Goal: Information Seeking & Learning: Learn about a topic

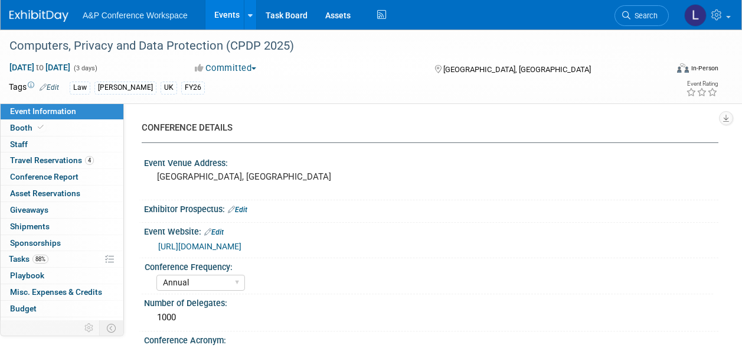
select select "Annual"
select select "Level 2"
select select "In-Person Booth"
select select "Law"
select select "[PERSON_NAME] Publishing"
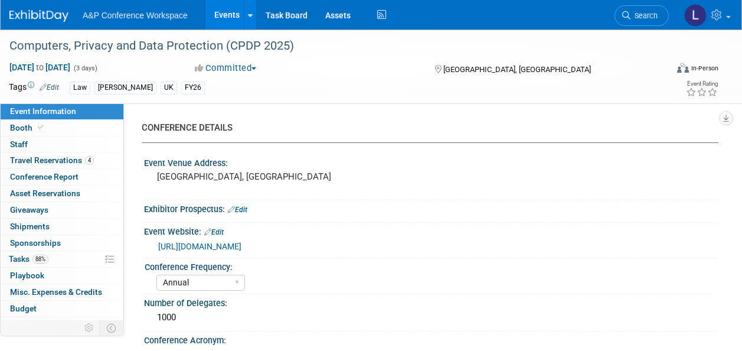
select select "[PERSON_NAME]"
select select "Ros Jubber"
select select "Networking/Commissioning"
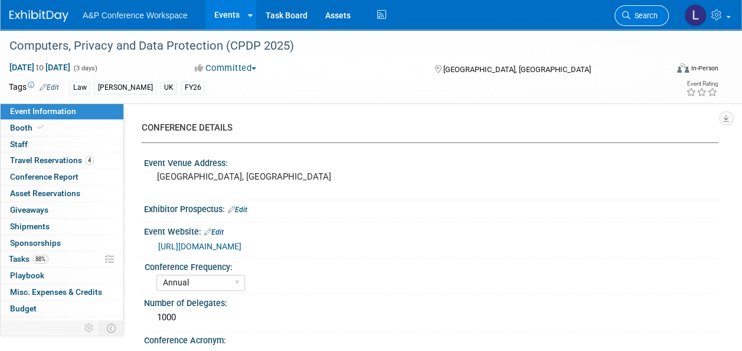
click at [633, 12] on span "Search" at bounding box center [644, 15] width 27 height 9
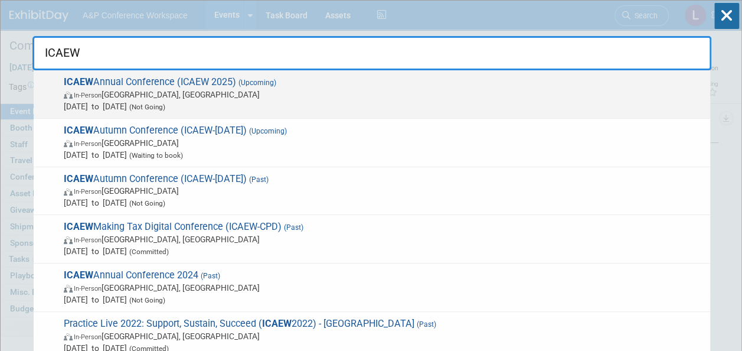
type input "ICAEW"
click at [110, 82] on span "ICAEW Annual Conference (ICAEW 2025) (Upcoming) In-Person [GEOGRAPHIC_DATA], [G…" at bounding box center [382, 94] width 644 height 36
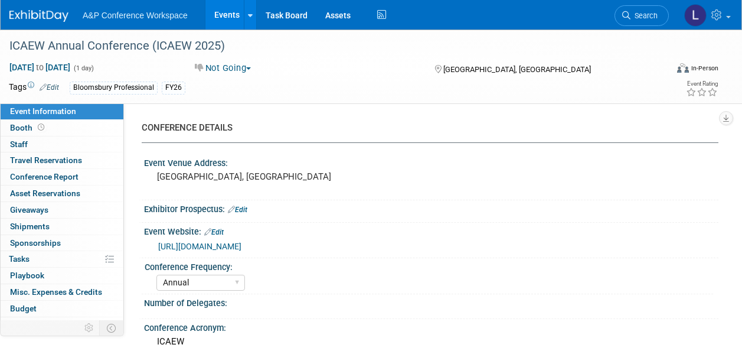
select select "Annual"
select select "Level 2"
select select "In-Person Booth"
select select "Tax & Accounting"
select select "Bloomsbury Professional"
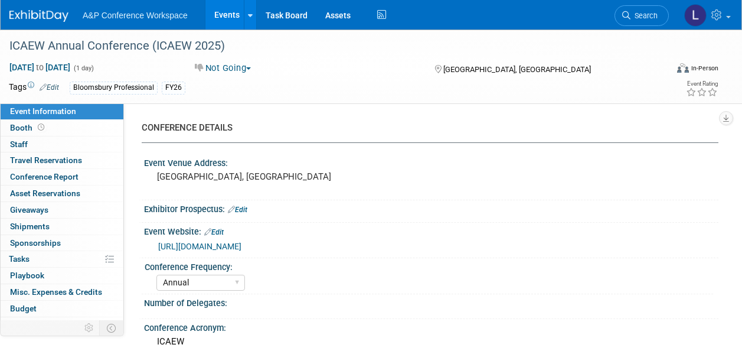
select select "[PERSON_NAME]"
select select "Networking/Commissioning"
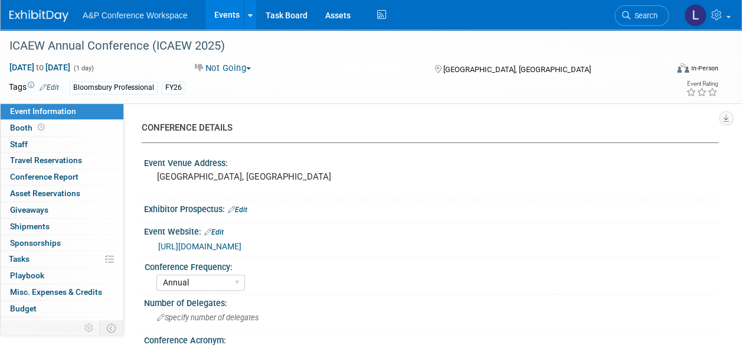
click at [556, 279] on div "Annual Biennial Bi-Annual Triennial Quadrennial" at bounding box center [435, 281] width 557 height 19
click at [628, 17] on icon at bounding box center [627, 15] width 8 height 8
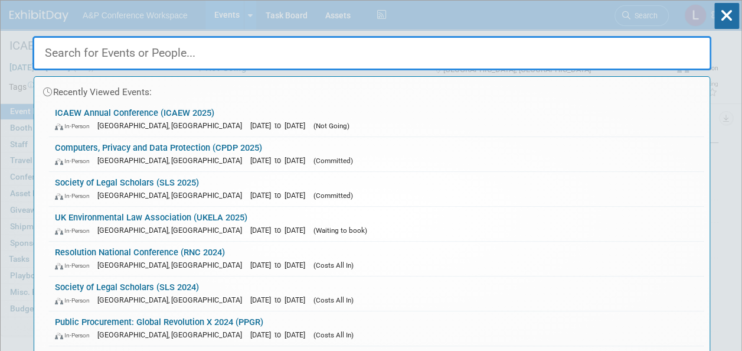
paste input "CIOT Spring 2025"
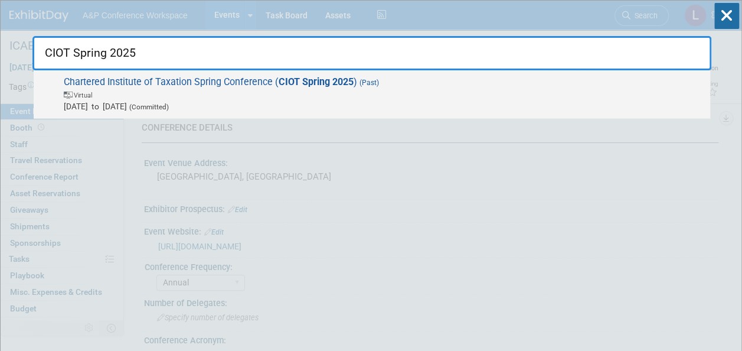
type input "CIOT Spring 2025"
click at [257, 77] on span "Chartered Institute of Taxation Spring Conference ( CIOT Spring 2025 ) (Past) V…" at bounding box center [382, 94] width 644 height 36
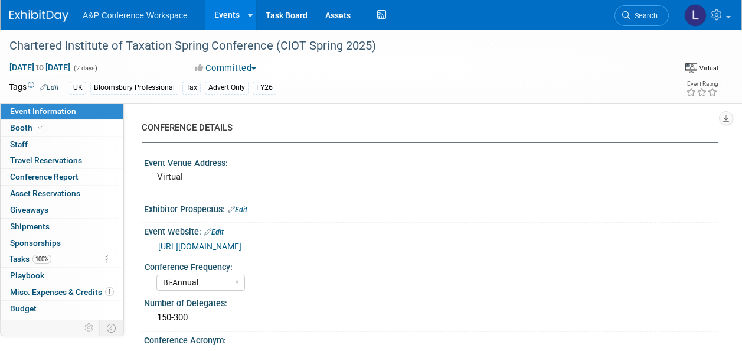
select select "Bi-Annual"
select select "Level 3"
select select "Program Advert"
select select "Tax & Accounting"
select select "Bloomsbury Professional"
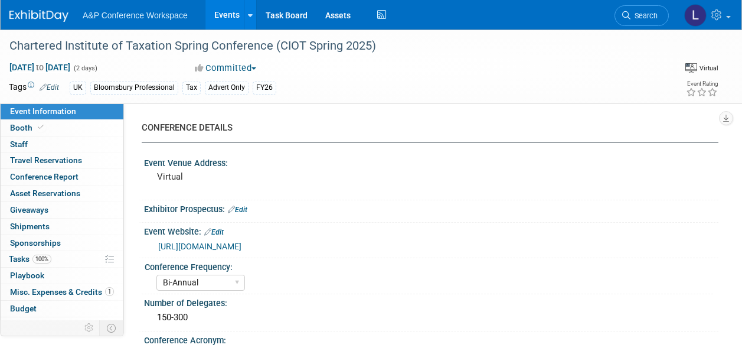
select select "[PERSON_NAME]"
select select "Brand/Subject Presence​"
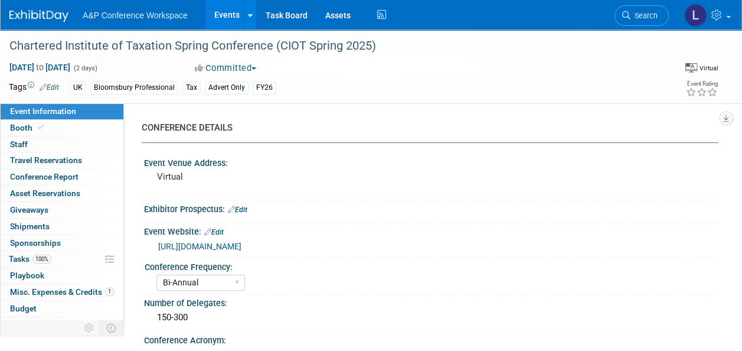
click at [447, 285] on div "Annual Biennial Bi-Annual Triennial Quadrennial" at bounding box center [435, 281] width 557 height 19
click at [637, 14] on span "Search" at bounding box center [644, 15] width 27 height 9
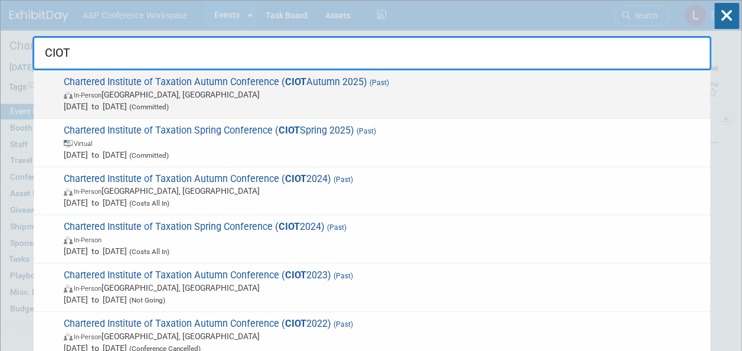
type input "CIOT"
click at [334, 79] on span "Chartered Institute of Taxation Autumn Conference ( CIOT Autumn 2025) (Past) In…" at bounding box center [382, 94] width 644 height 36
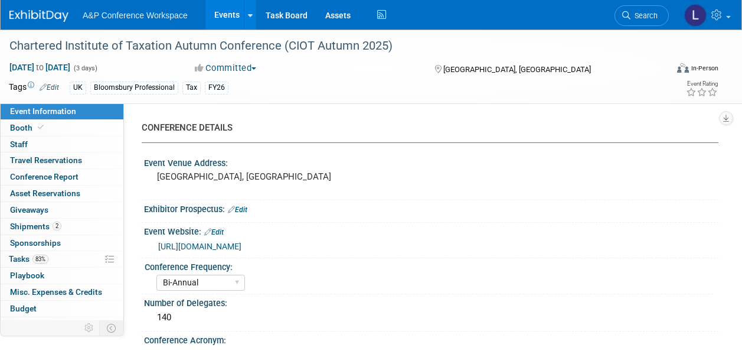
select select "Bi-Annual"
select select "Level 2"
select select "In-Person Booth"
select select "Tax & Accounting"
select select "Bloomsbury Professional"
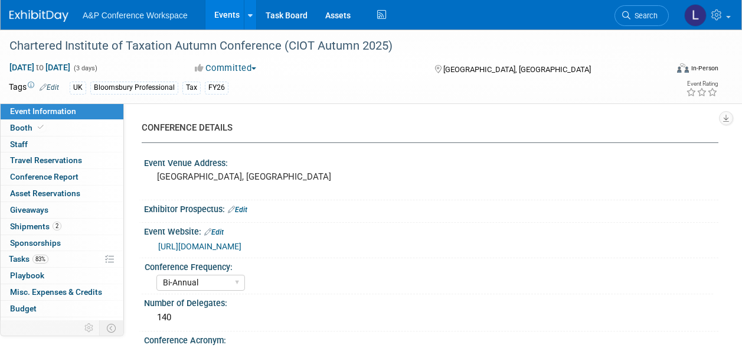
select select "[PERSON_NAME]"
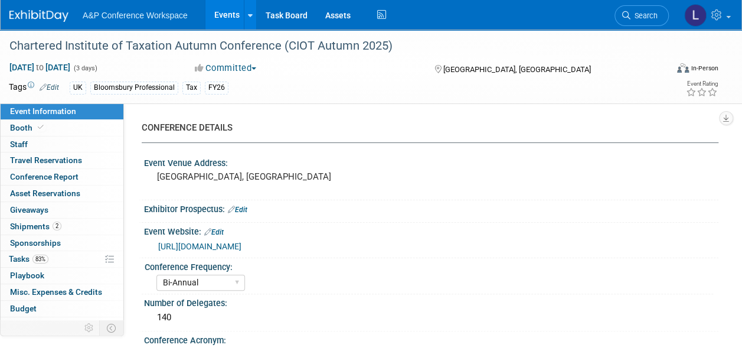
click at [489, 273] on div "Annual Biennial Bi-Annual Triennial Quadrennial" at bounding box center [435, 281] width 557 height 19
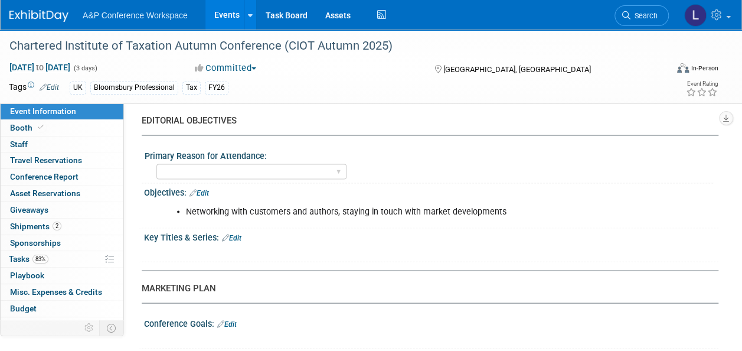
scroll to position [1063, 0]
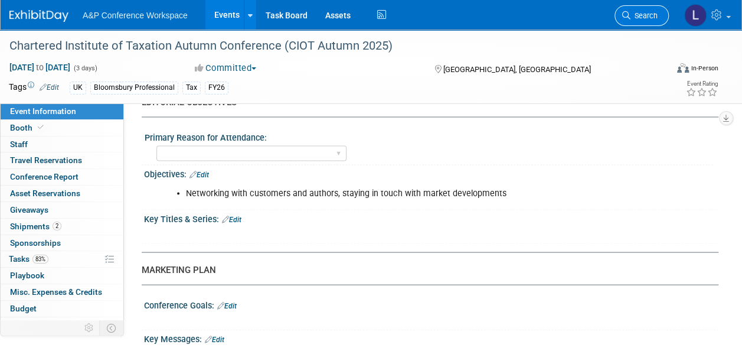
click at [650, 15] on span "Search" at bounding box center [644, 15] width 27 height 9
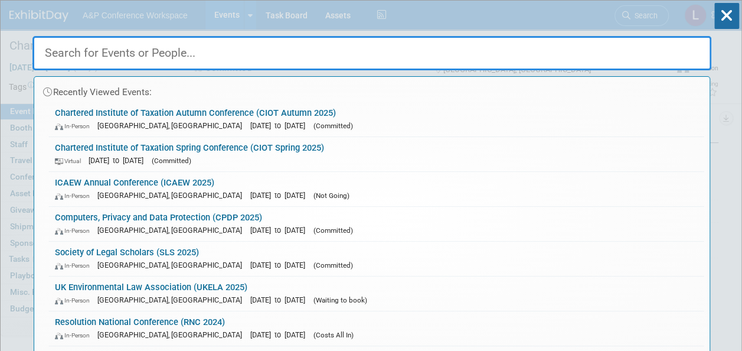
paste input "ICAEW Making Tax Digital Conference"
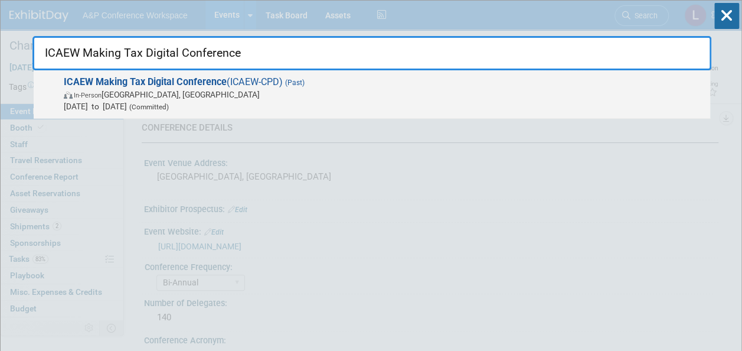
type input "ICAEW Making Tax Digital Conference"
click at [233, 73] on div "ICAEW Making Tax Digital Conference (ICAEW-CPD) (Past) In-Person London, United…" at bounding box center [372, 94] width 677 height 48
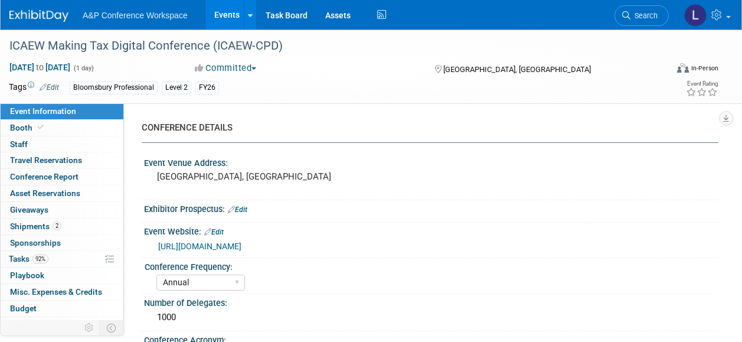
select select "Annual"
select select "Level 2"
select select "In-Person Booth"
select select "Tax & Accounting"
select select "Bloomsbury Professional"
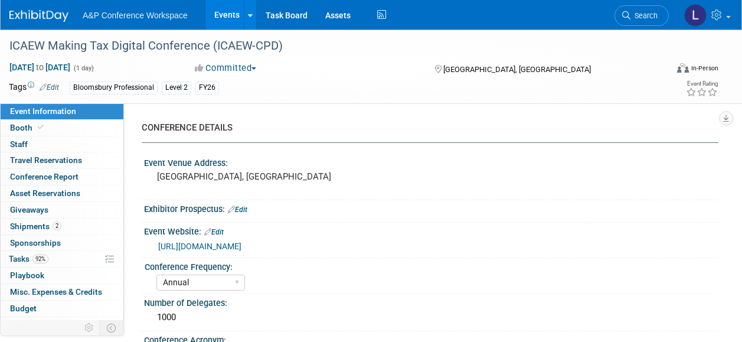
select select "[PERSON_NAME]"
select select "Networking/Commissioning"
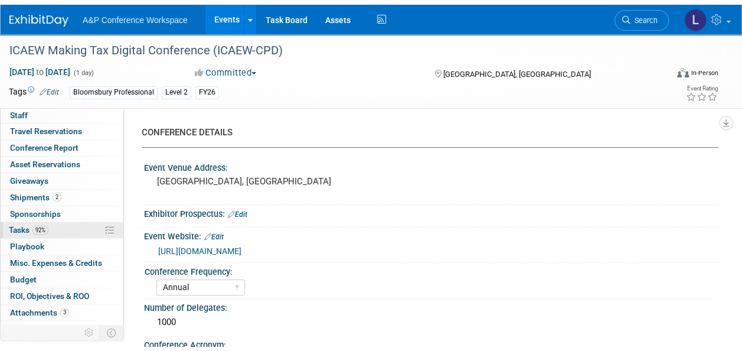
scroll to position [43, 0]
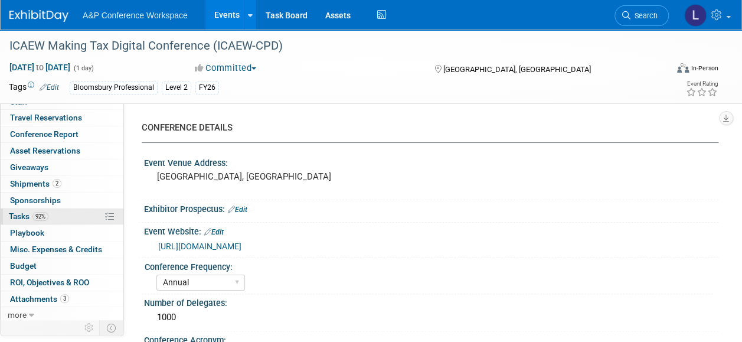
click at [64, 216] on link "92% Tasks 92%" at bounding box center [62, 216] width 123 height 16
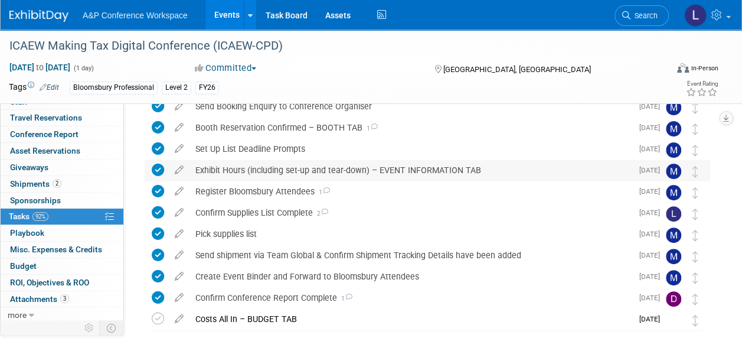
scroll to position [129, 0]
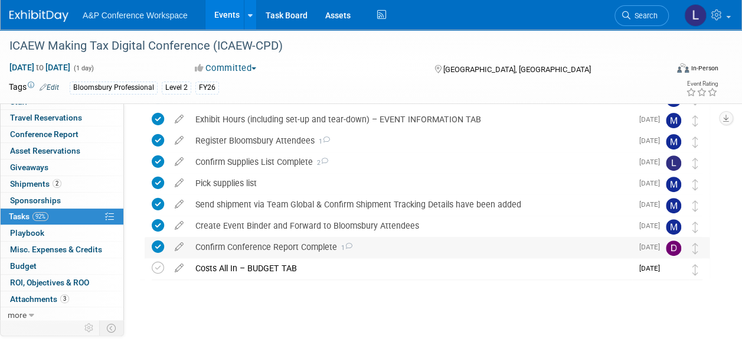
click at [255, 247] on div "Confirm Conference Report Complete 1" at bounding box center [411, 247] width 443 height 20
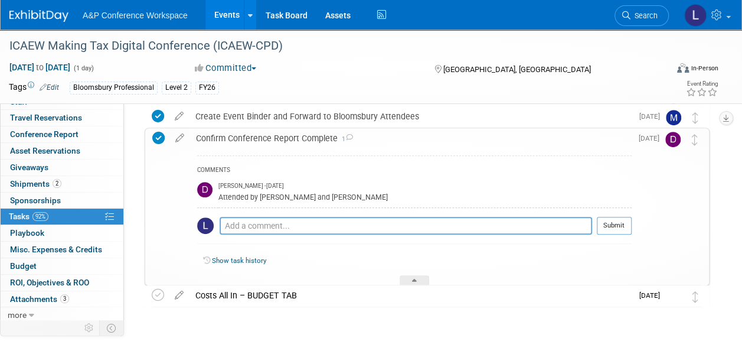
scroll to position [247, 0]
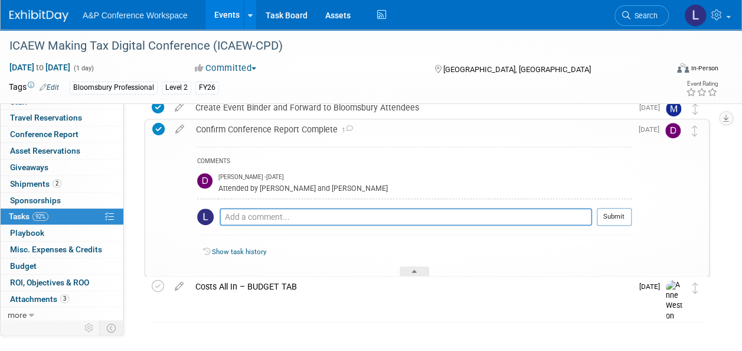
click at [256, 249] on link "Show task history" at bounding box center [239, 251] width 54 height 8
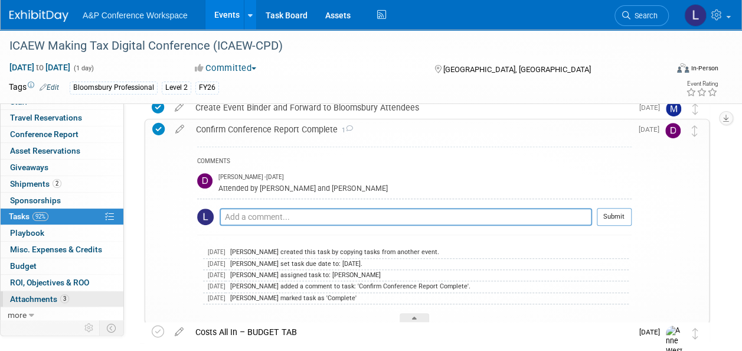
click at [48, 298] on span "Attachments 3" at bounding box center [39, 298] width 59 height 9
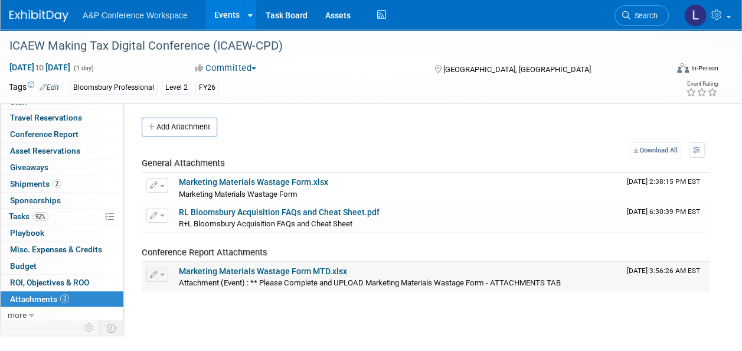
scroll to position [0, 0]
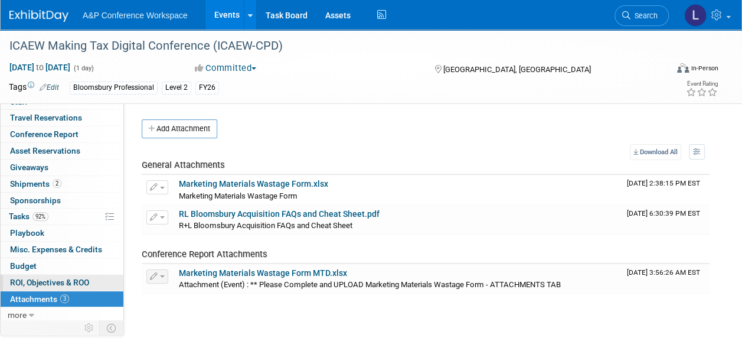
click at [58, 278] on span "ROI, Objectives & ROO 0" at bounding box center [49, 282] width 79 height 9
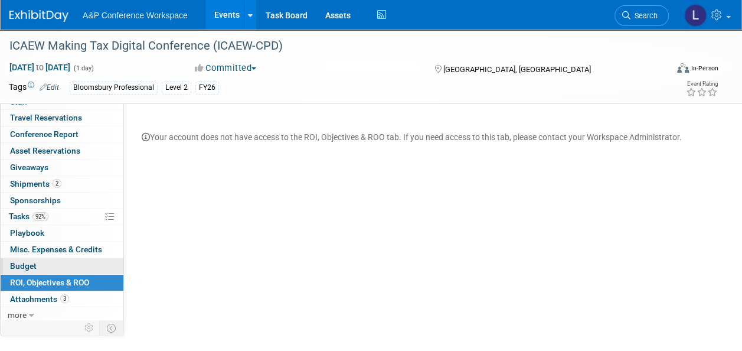
click at [40, 260] on link "Budget" at bounding box center [62, 266] width 123 height 16
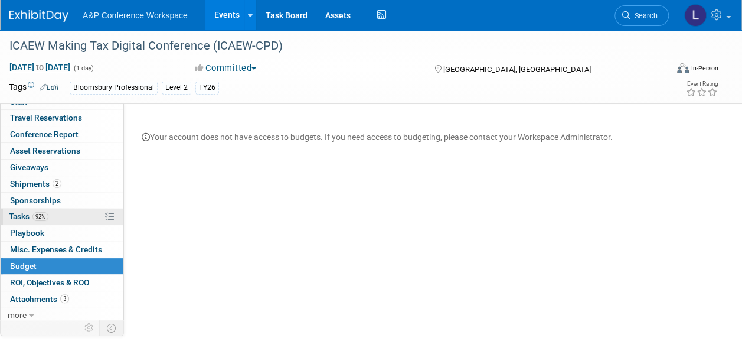
click at [54, 214] on link "92% Tasks 92%" at bounding box center [62, 216] width 123 height 16
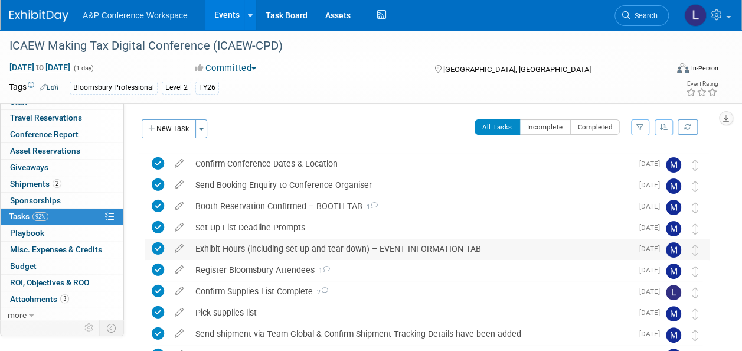
scroll to position [129, 0]
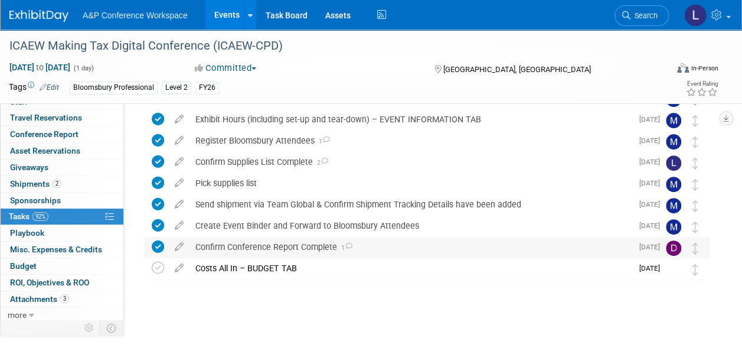
click at [350, 245] on icon at bounding box center [349, 246] width 8 height 6
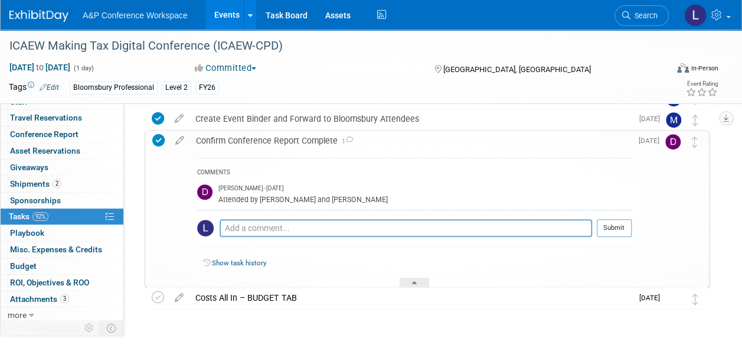
scroll to position [247, 0]
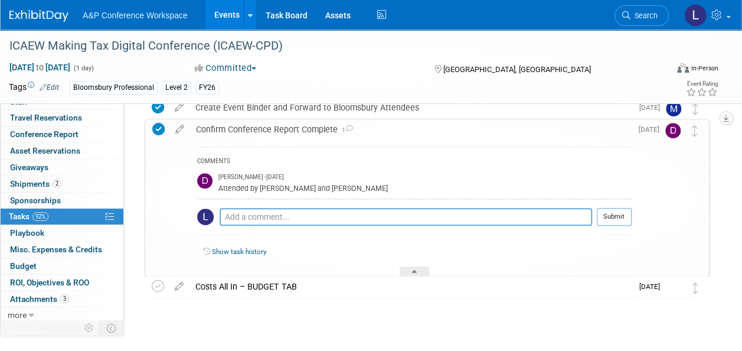
click at [335, 188] on div "Attended by Dave Wright and Jordan Humphreys" at bounding box center [425, 187] width 413 height 11
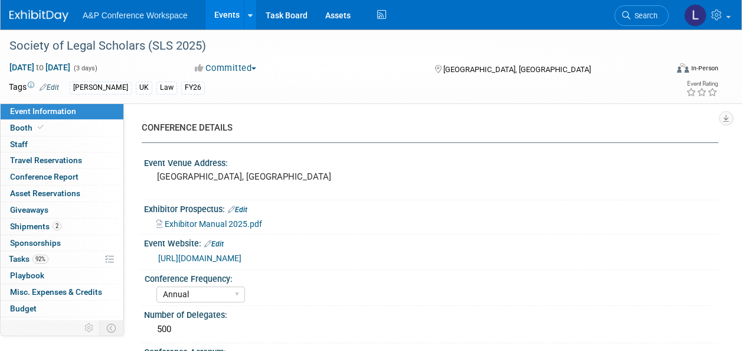
select select "Annual"
select select "Level 2"
select select "In-Person Booth"
select select "Law"
select select "[PERSON_NAME] Publishing"
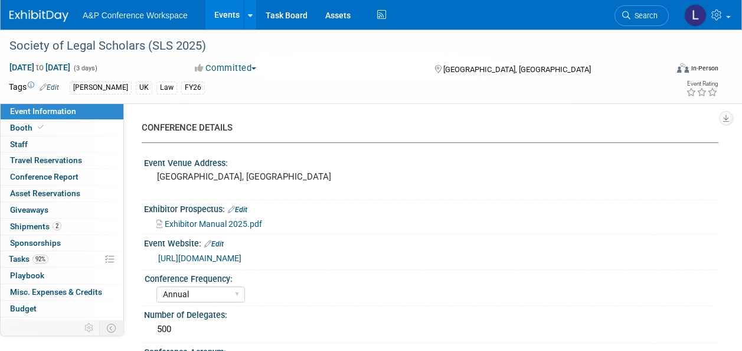
select select "[PERSON_NAME]"
select select "Ros Jubber"
select select "Networking/Commissioning"
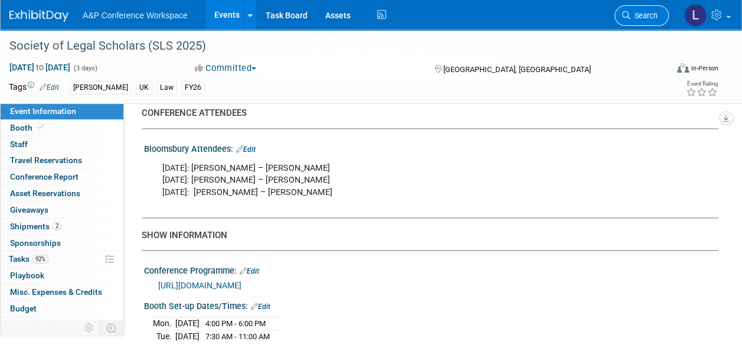
click at [649, 10] on link "Search" at bounding box center [642, 15] width 54 height 21
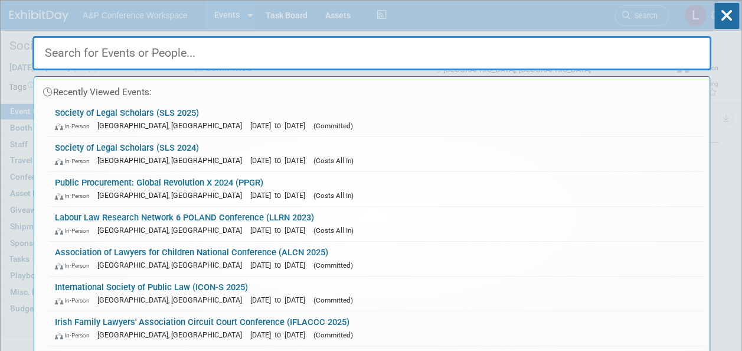
paste input "WCFL"
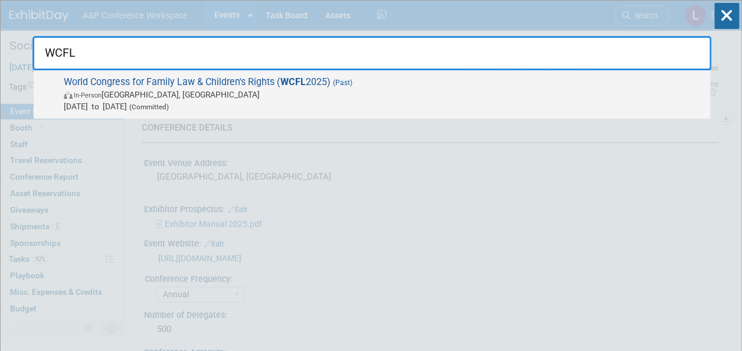
type input "WCFL"
click at [266, 82] on span "World Congress for Family Law & Children's Rights ( WCFL 2025) (Past) In-Person…" at bounding box center [382, 94] width 644 height 36
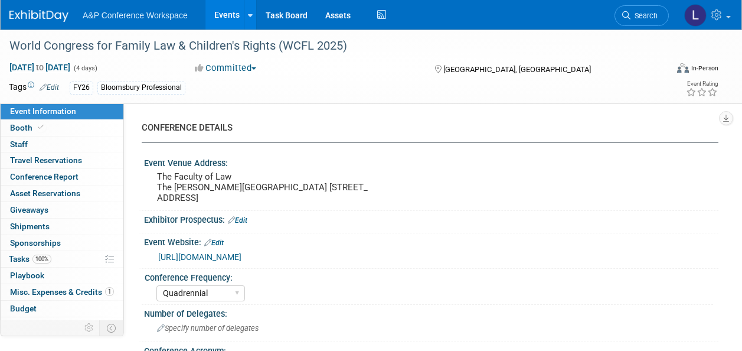
select select "Quadrennial"
select select "Level 3"
select select "Program Advert"
select select "Law"
select select "Bloomsbury Professional"
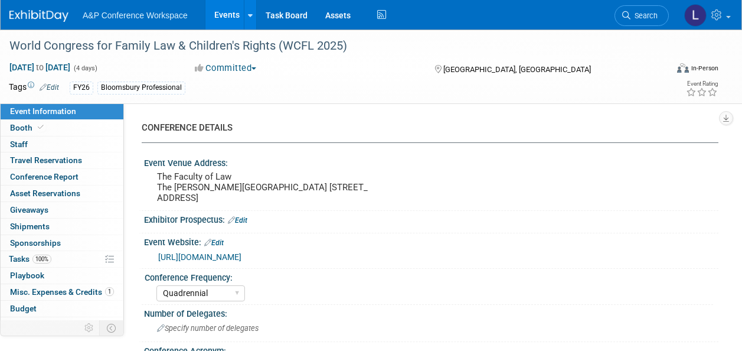
select select "[PERSON_NAME]"
select select "Brand/Subject Presence​"
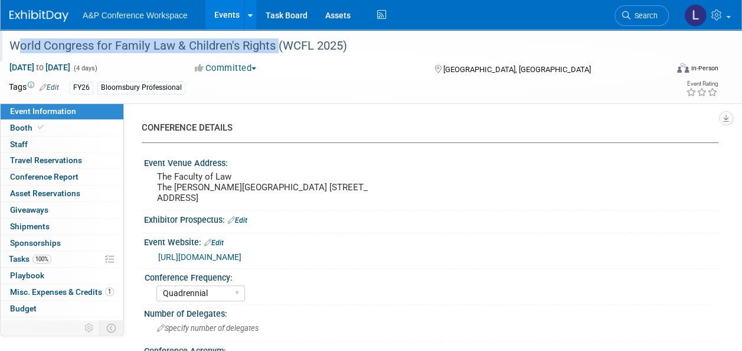
drag, startPoint x: 14, startPoint y: 40, endPoint x: 272, endPoint y: 44, distance: 258.1
click at [272, 44] on div "World Congress for Family Law & Children's Rights (WCFL 2025)" at bounding box center [331, 45] width 653 height 21
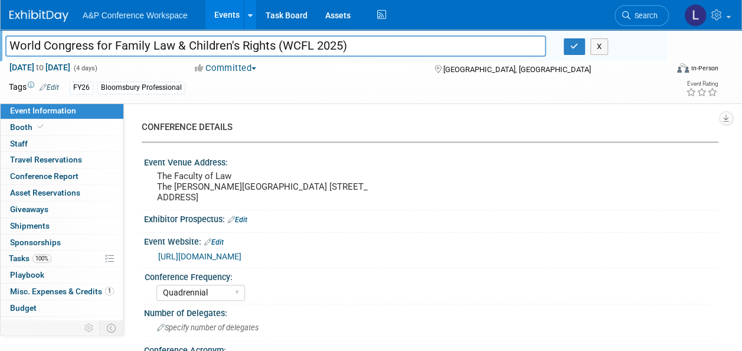
drag, startPoint x: 261, startPoint y: 44, endPoint x: 220, endPoint y: 45, distance: 40.8
click at [220, 45] on input "World Congress for Family Law & Children's Rights (WCFL 2025)" at bounding box center [275, 45] width 541 height 21
click at [645, 11] on link "Search" at bounding box center [642, 15] width 54 height 21
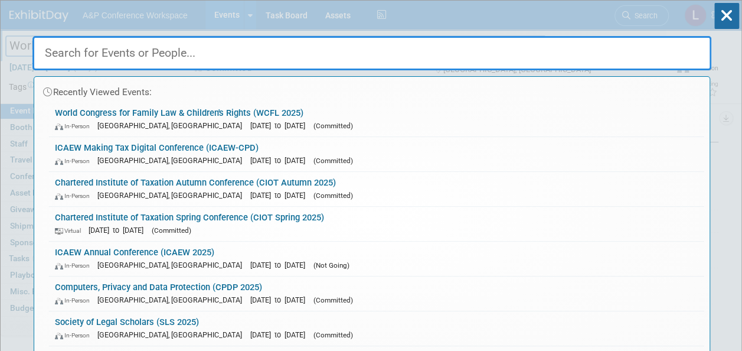
paste input "British Legal History Conference (BLH 2026)"
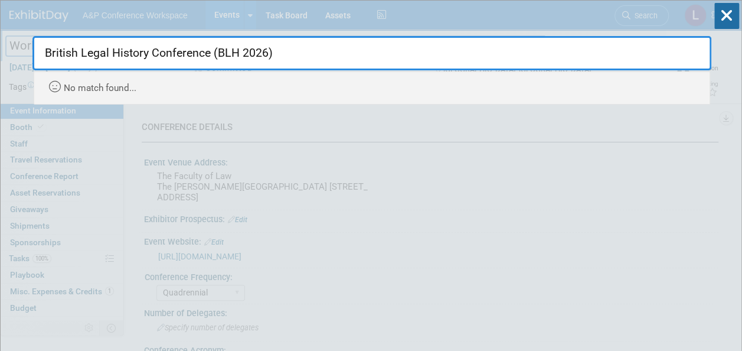
drag, startPoint x: 276, startPoint y: 52, endPoint x: 213, endPoint y: 53, distance: 63.8
click at [213, 53] on input "British Legal History Conference (BLH 2026)" at bounding box center [371, 53] width 679 height 34
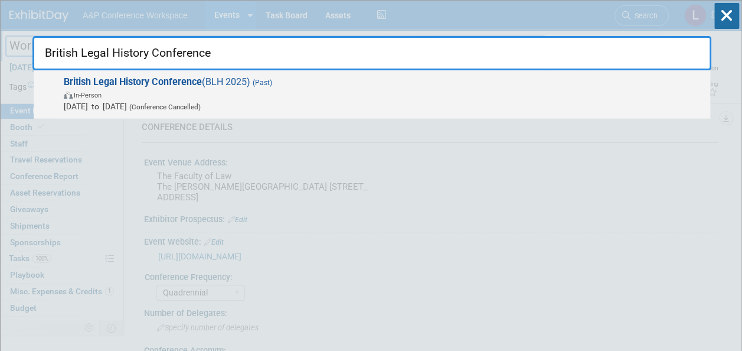
type input "British Legal History Conference"
click at [206, 80] on span "British Legal History Conference (BLH 2025) (Past) In-Person Jul 1, 2025 to Jul…" at bounding box center [382, 94] width 644 height 36
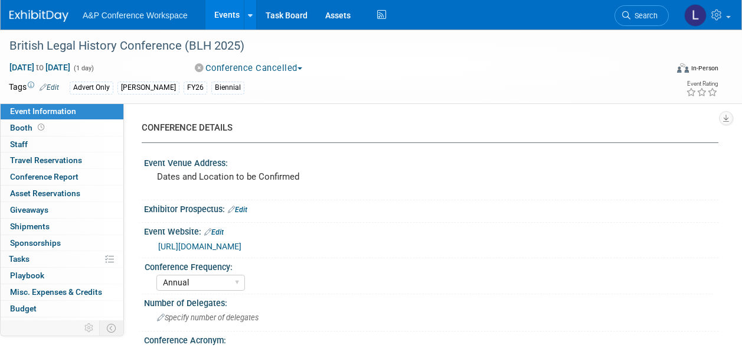
select select "Annual"
select select "Level 3"
select select "Program Advert"
select select "Law"
select select "[PERSON_NAME] Publishing"
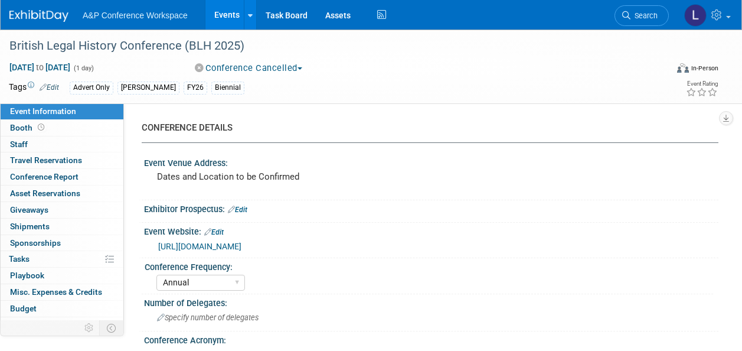
select select "Organised by [PERSON_NAME]"
select select "Brand/Subject Presence​"
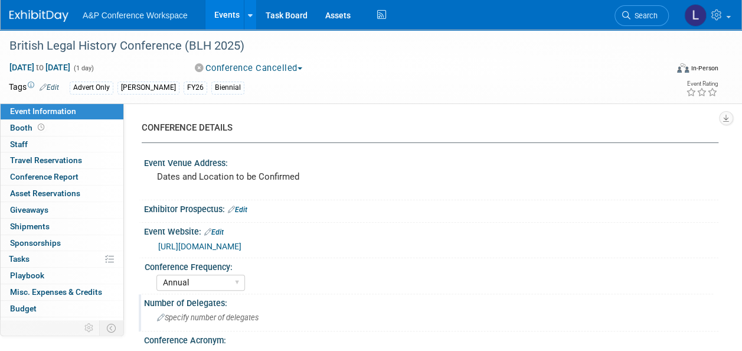
click at [551, 315] on div "Specify number of delegates" at bounding box center [431, 317] width 557 height 18
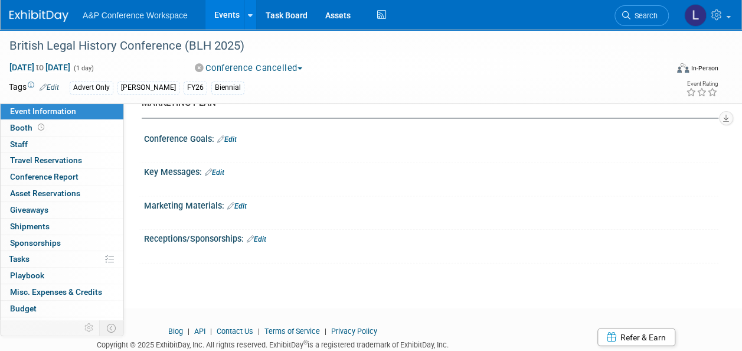
scroll to position [1155, 0]
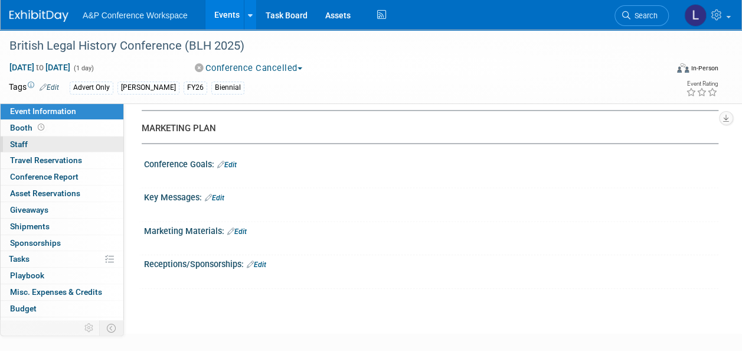
click at [68, 141] on link "0 Staff 0" at bounding box center [62, 144] width 123 height 16
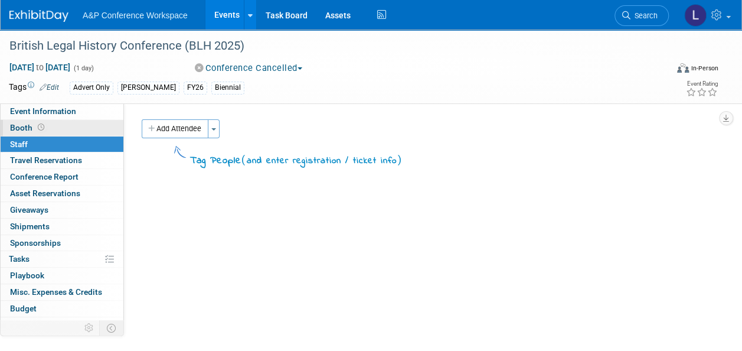
click at [72, 125] on link "Booth" at bounding box center [62, 128] width 123 height 16
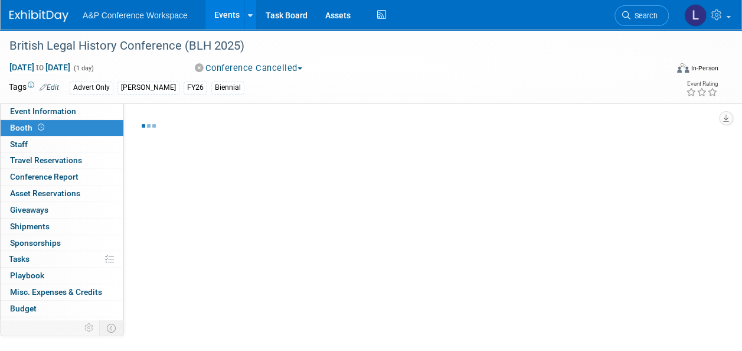
select select "[PERSON_NAME]"
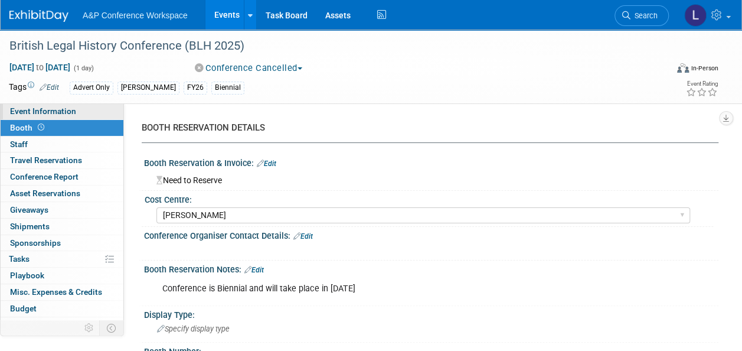
click at [30, 114] on span "Event Information" at bounding box center [43, 110] width 66 height 9
select select "Annual"
select select "Level 3"
select select "Program Advert"
select select "Law"
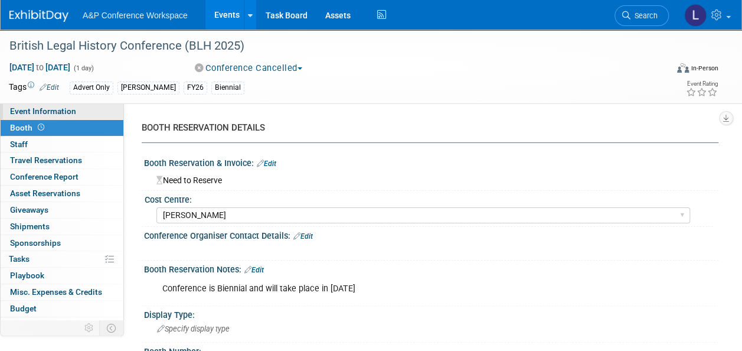
select select "[PERSON_NAME] Publishing"
select select "Organised by [PERSON_NAME]"
select select "Brand/Subject Presence​"
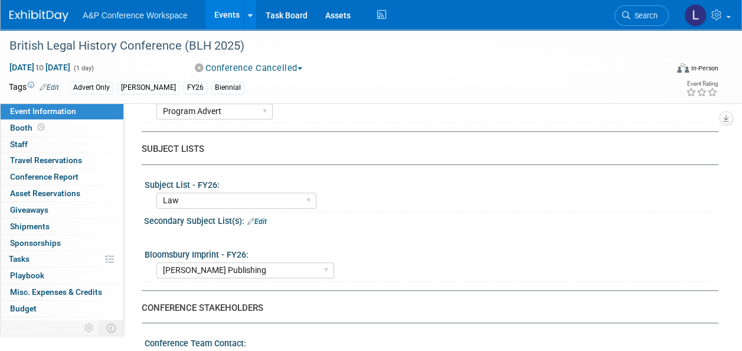
scroll to position [532, 0]
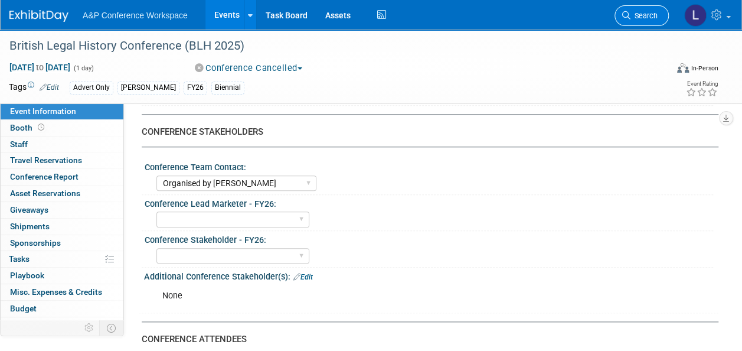
click at [634, 13] on span "Search" at bounding box center [644, 15] width 27 height 9
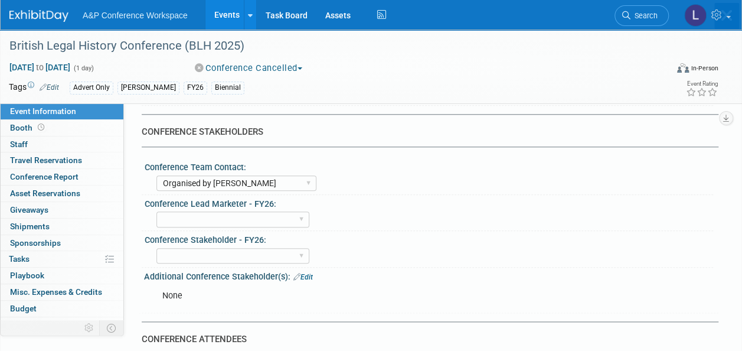
scroll to position [0, 0]
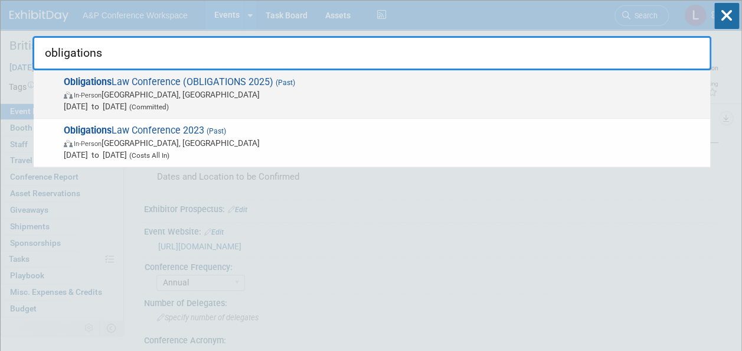
type input "obligations"
click at [232, 78] on span "Obligations Law Conference (OBLIGATIONS 2025) (Past) In-Person Cambridge, MA Ju…" at bounding box center [382, 94] width 644 height 36
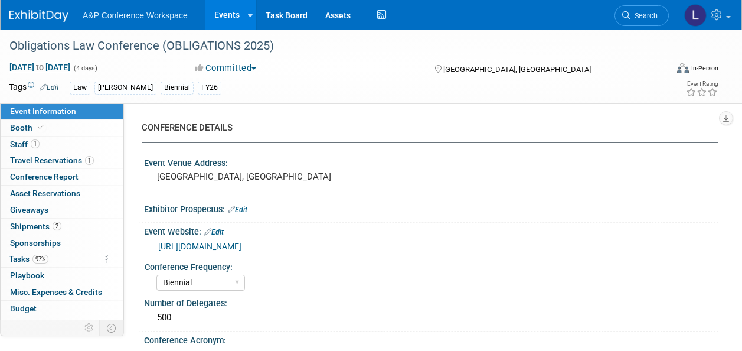
select select "Biennial"
select select "Level 2"
select select "In-Person Booth"
select select "Law"
select select "[PERSON_NAME] Publishing"
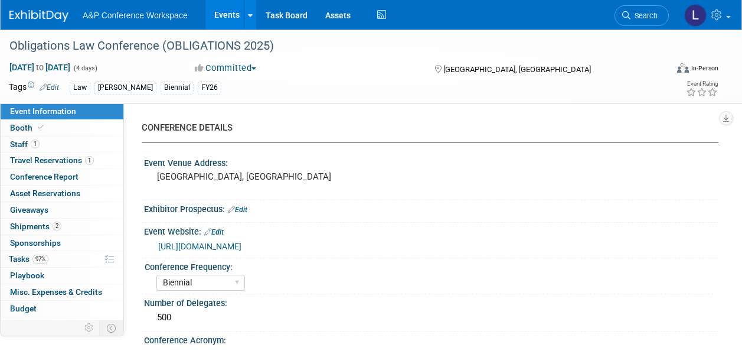
select select "[PERSON_NAME]"
select select "Ros Jubber"
select select "Networking/Commissioning"
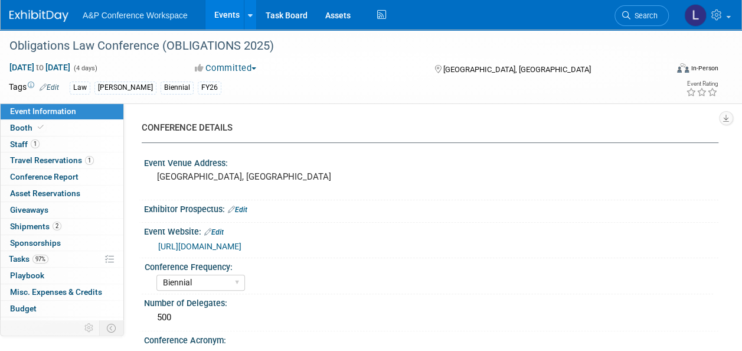
click at [514, 279] on div "Annual Biennial Bi-Annual Triennial Quadrennial" at bounding box center [435, 281] width 557 height 19
click at [40, 255] on span "97%" at bounding box center [40, 259] width 16 height 9
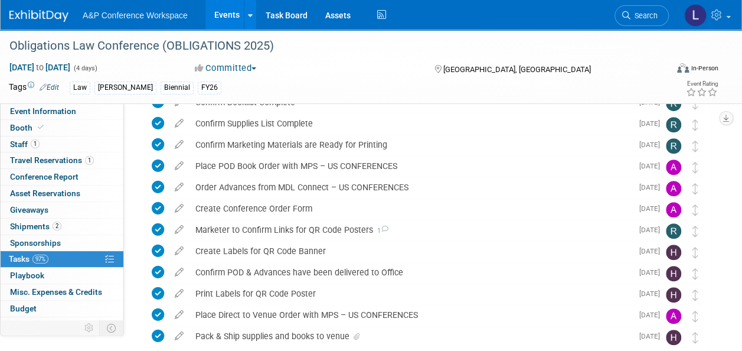
scroll to position [473, 0]
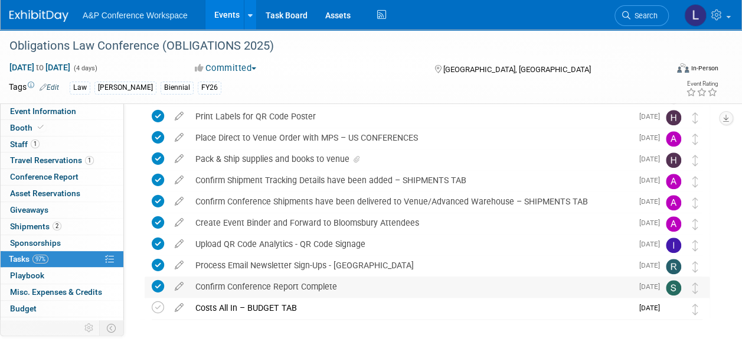
click at [320, 284] on div "Confirm Conference Report Complete" at bounding box center [411, 286] width 443 height 20
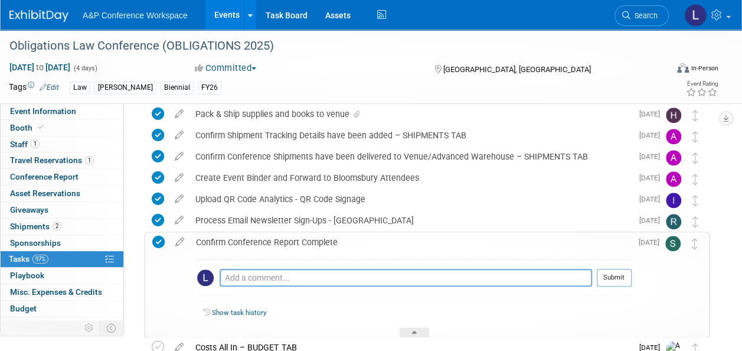
scroll to position [597, 0]
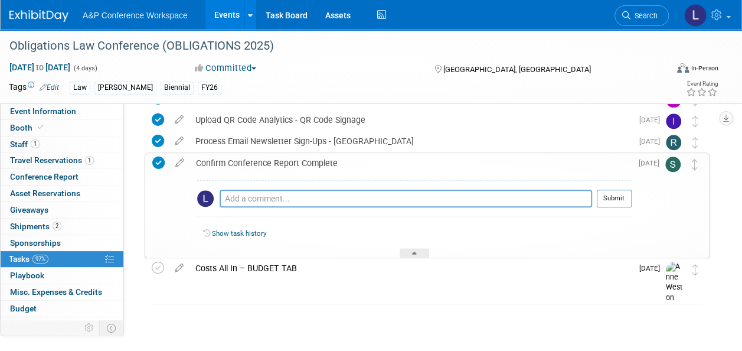
click at [240, 229] on link "Show task history" at bounding box center [239, 233] width 54 height 8
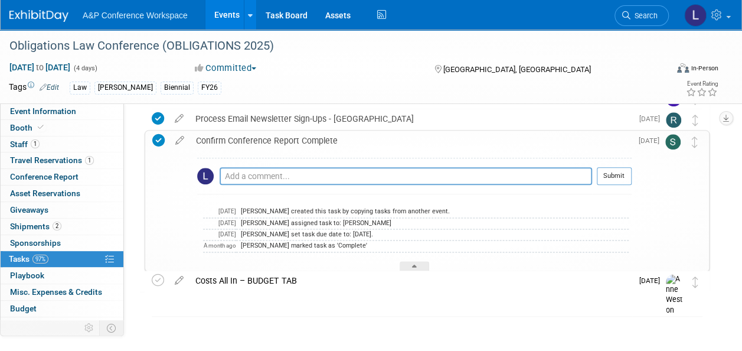
scroll to position [631, 0]
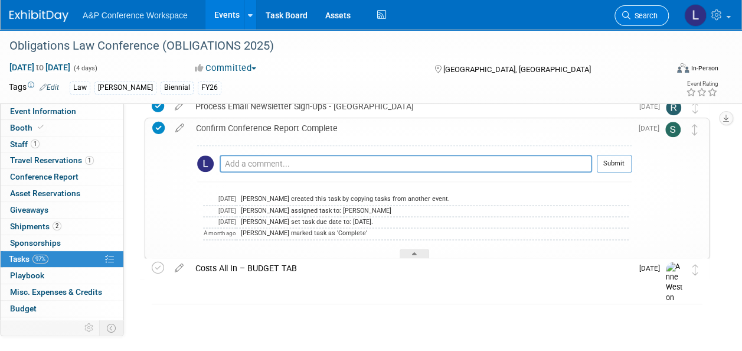
click at [636, 18] on span "Search" at bounding box center [644, 15] width 27 height 9
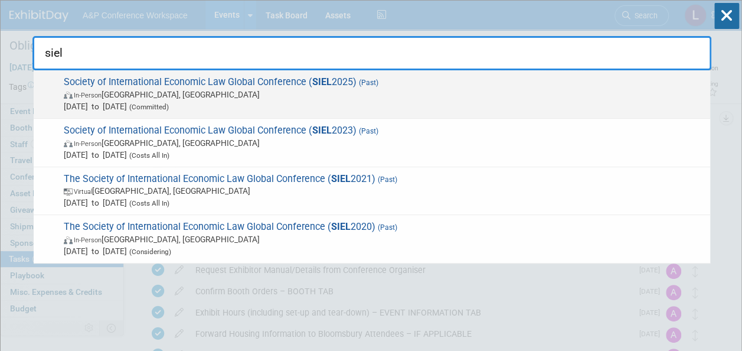
type input "siel"
click at [324, 83] on strong "SIEL" at bounding box center [321, 81] width 19 height 11
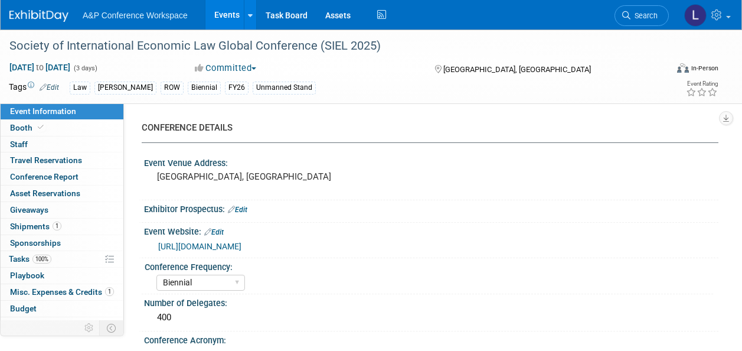
select select "Biennial"
select select "Level 3"
select select "Unmanned Display"
select select "Law"
select select "[PERSON_NAME] Publishing"
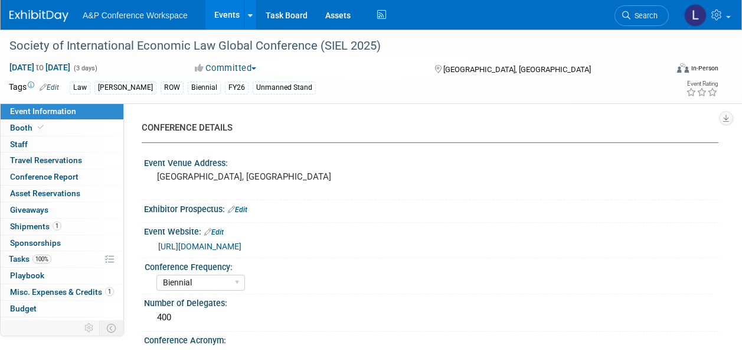
select select "[PERSON_NAME]"
select select "Ros Jubber"
select select "Networking/Commissioning"
